Goal: Find specific page/section: Find specific page/section

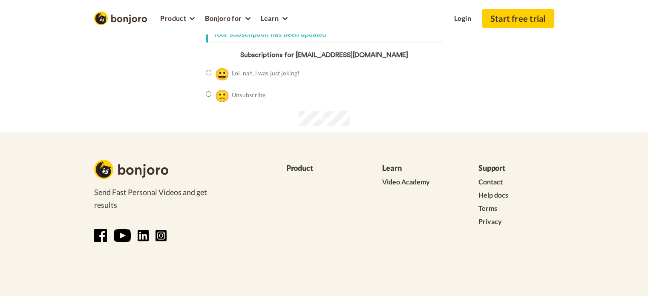
scroll to position [153, 0]
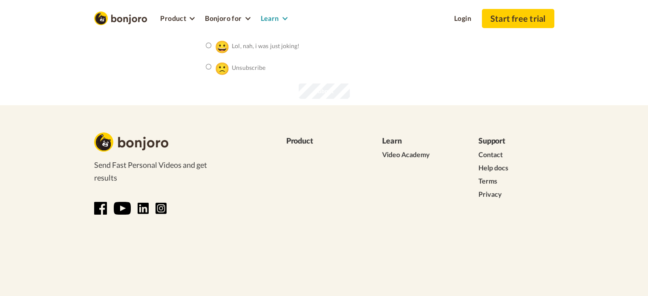
click at [283, 16] on icon at bounding box center [284, 19] width 5 height 6
click at [303, 51] on link "Support Center" at bounding box center [290, 54] width 68 height 17
